Goal: Navigation & Orientation: Find specific page/section

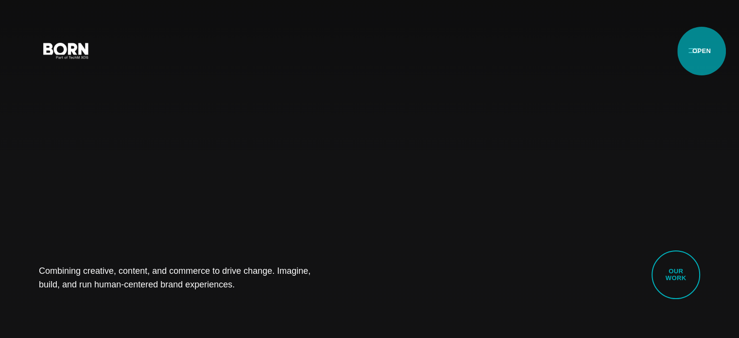
click at [702, 51] on button "Primary Menu" at bounding box center [694, 50] width 23 height 20
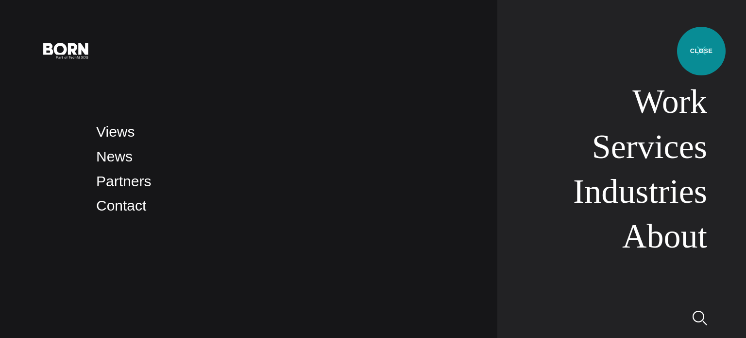
click at [702, 51] on button "Primary Menu" at bounding box center [701, 50] width 23 height 20
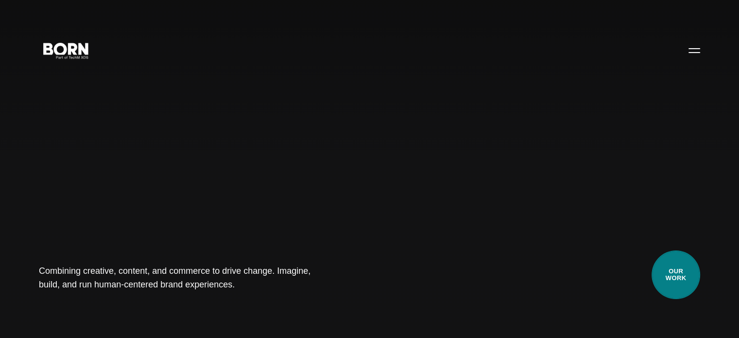
click at [678, 265] on link "Our Work" at bounding box center [675, 274] width 49 height 49
click at [692, 280] on link "Our Work" at bounding box center [675, 274] width 49 height 49
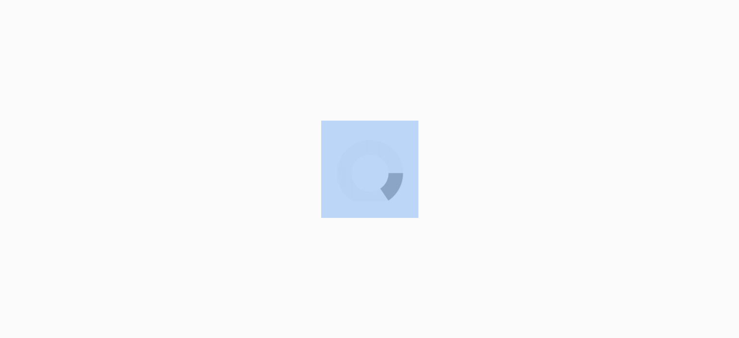
click at [119, 106] on div at bounding box center [369, 169] width 739 height 338
